Goal: Task Accomplishment & Management: Manage account settings

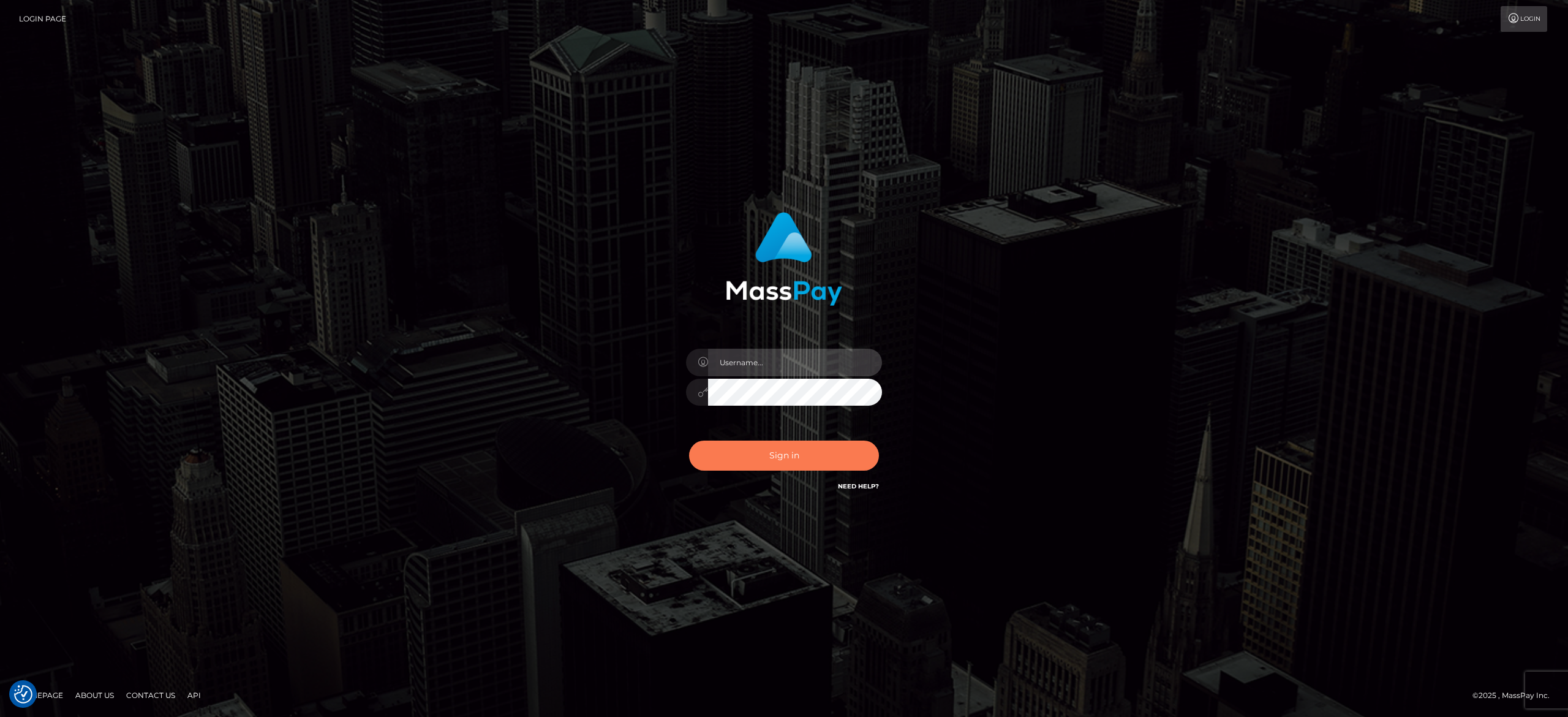
type input "[PERSON_NAME].[PERSON_NAME]"
click at [801, 455] on button "Sign in" at bounding box center [784, 456] width 190 height 30
type input "[PERSON_NAME].[PERSON_NAME]"
click at [754, 444] on button "Sign in" at bounding box center [784, 456] width 190 height 30
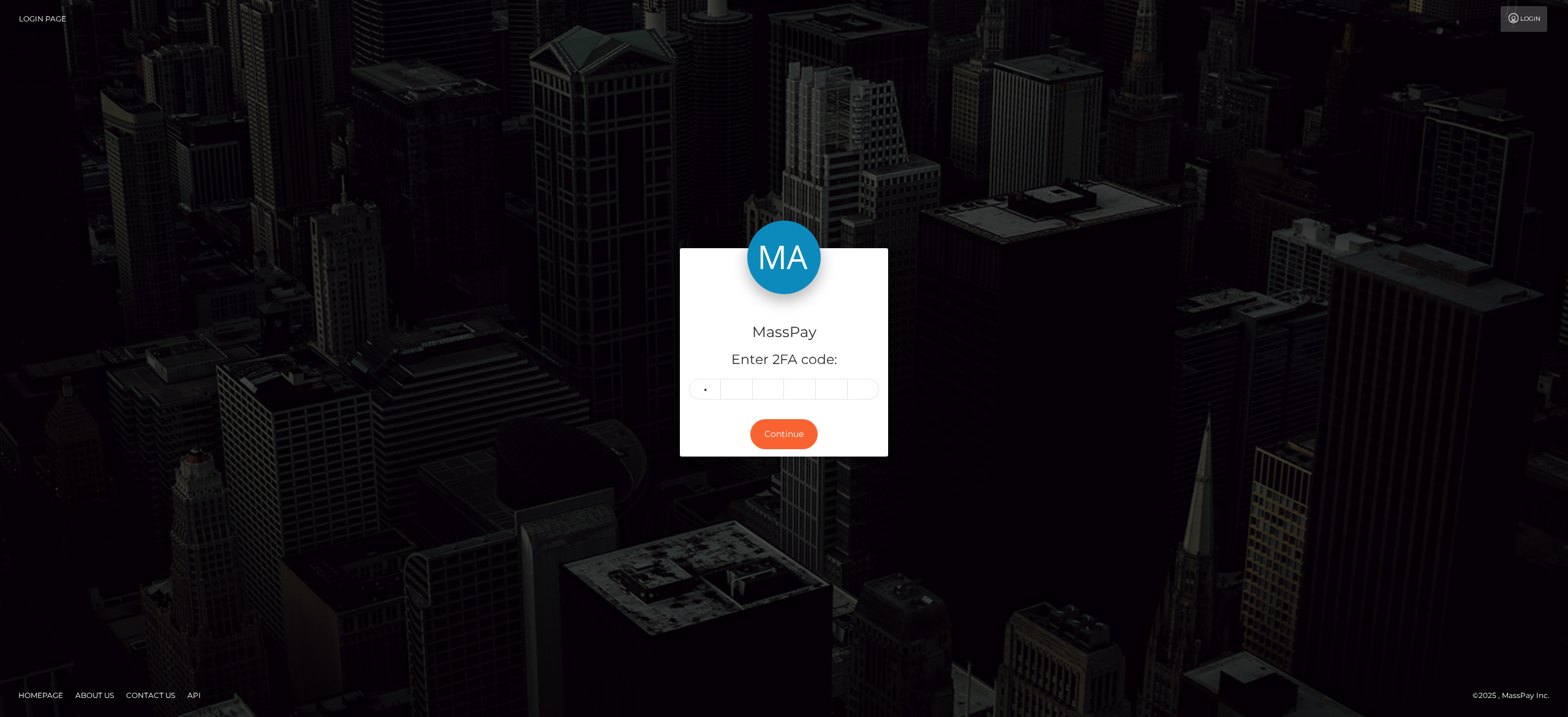
type input "7"
type input "3"
type input "1"
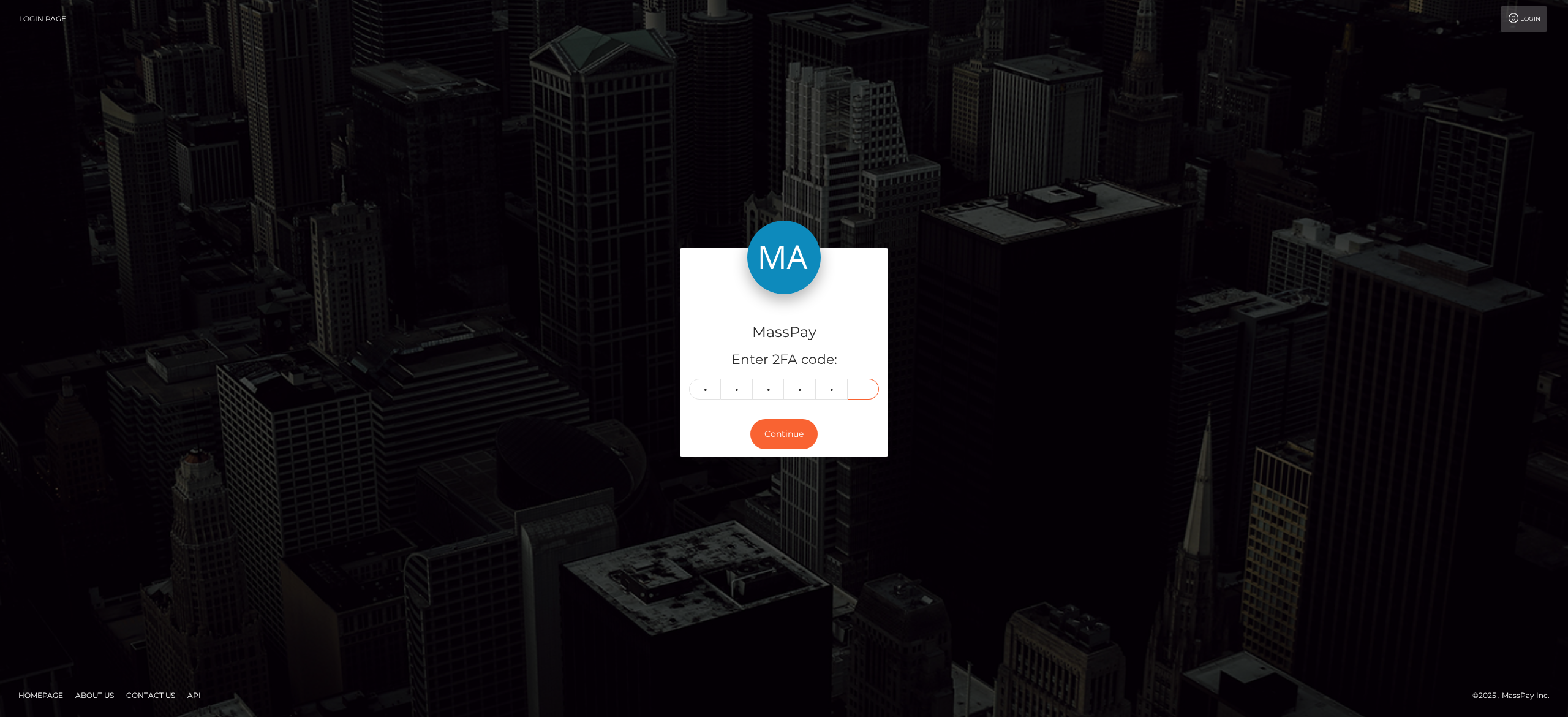
type input "3"
